Goal: Information Seeking & Learning: Get advice/opinions

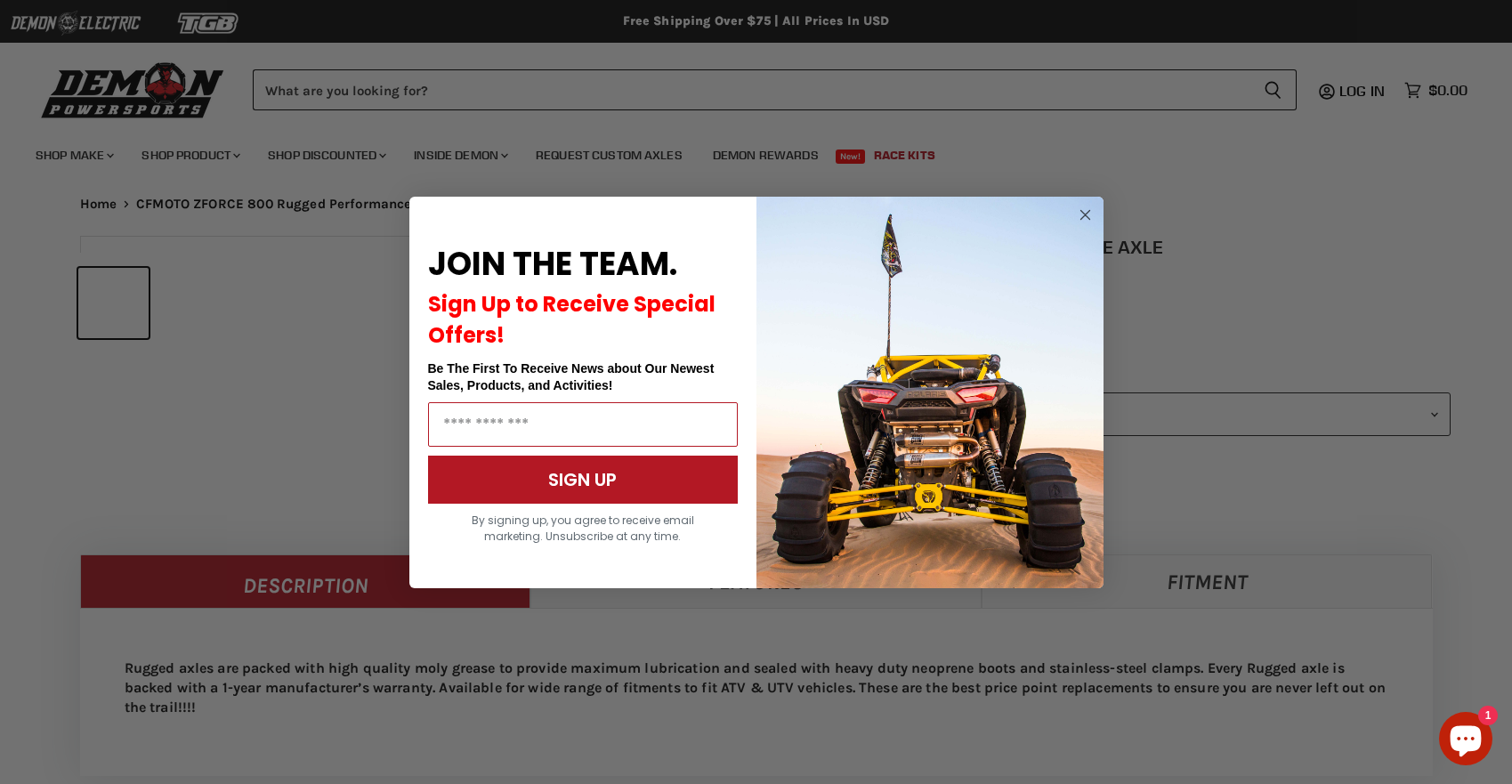
select select "******"
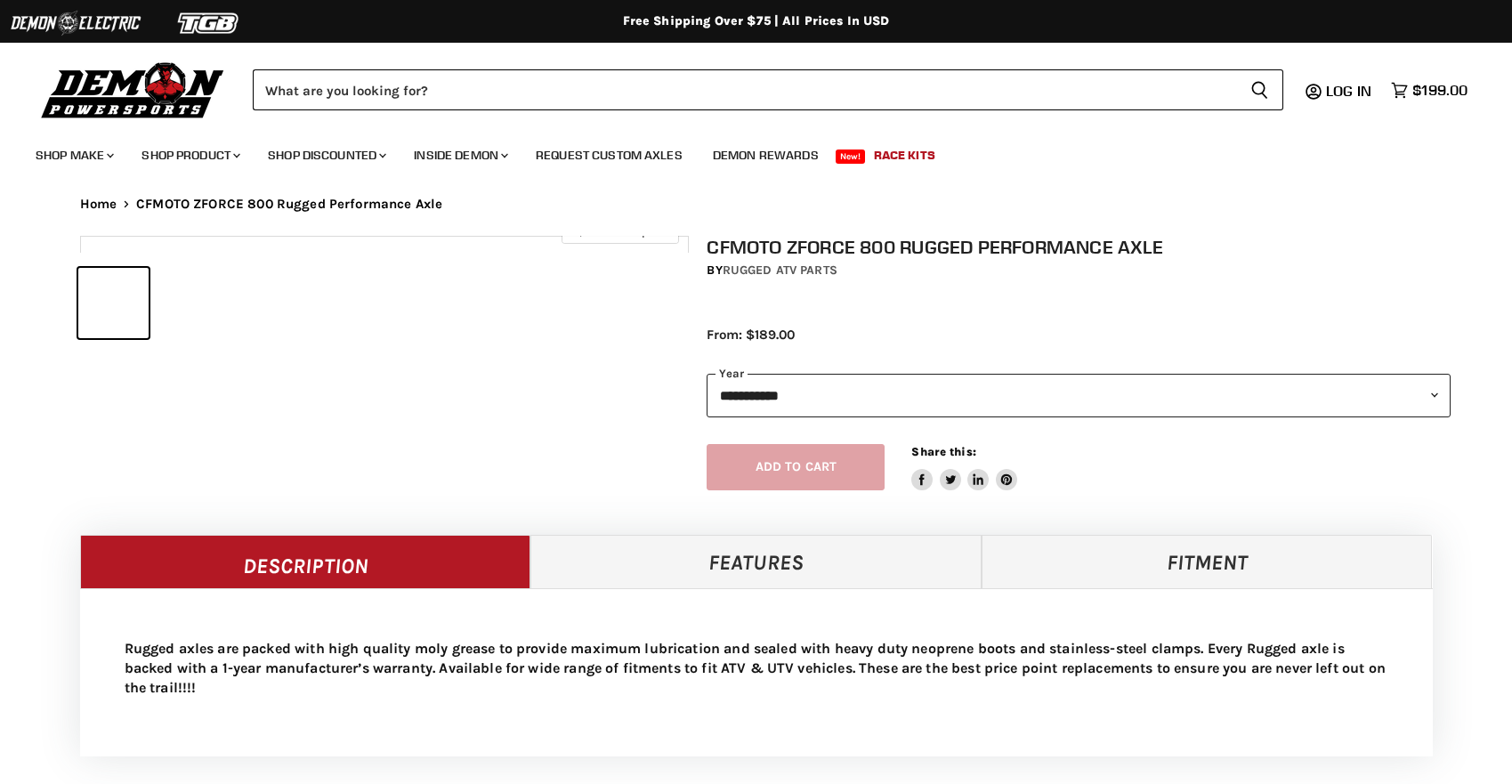
select select "******"
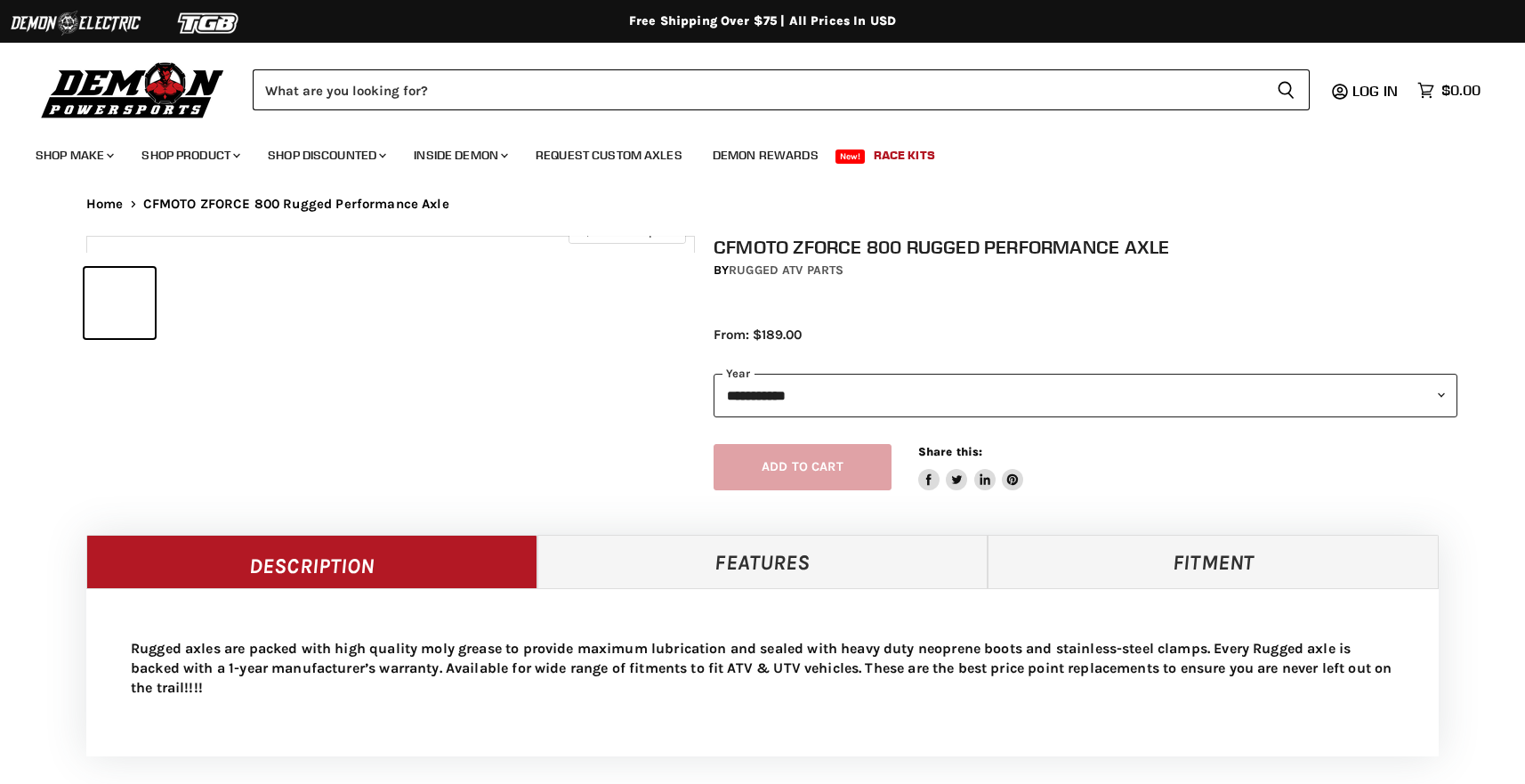
select select "******"
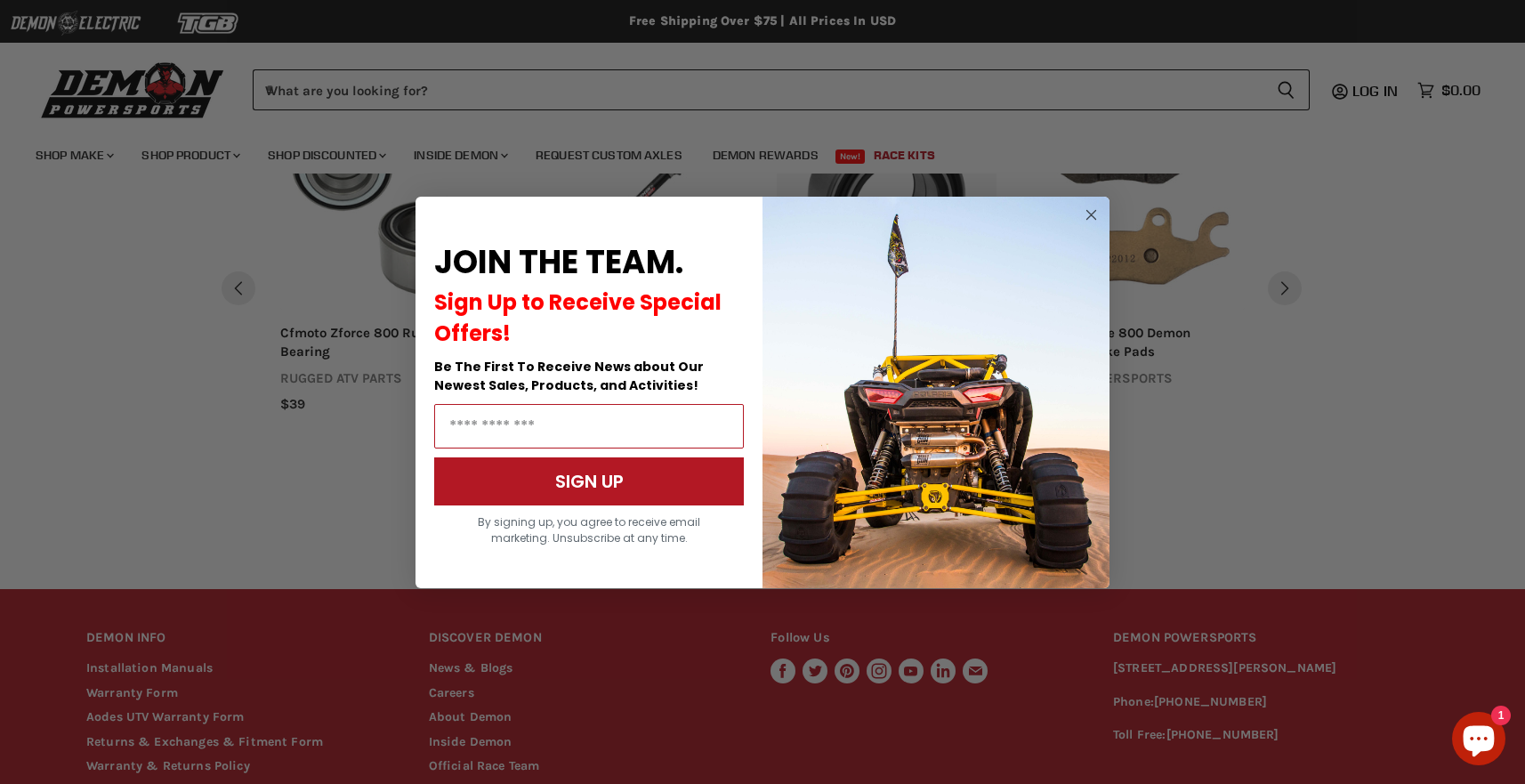
scroll to position [953, 0]
